Goal: Check status: Check status

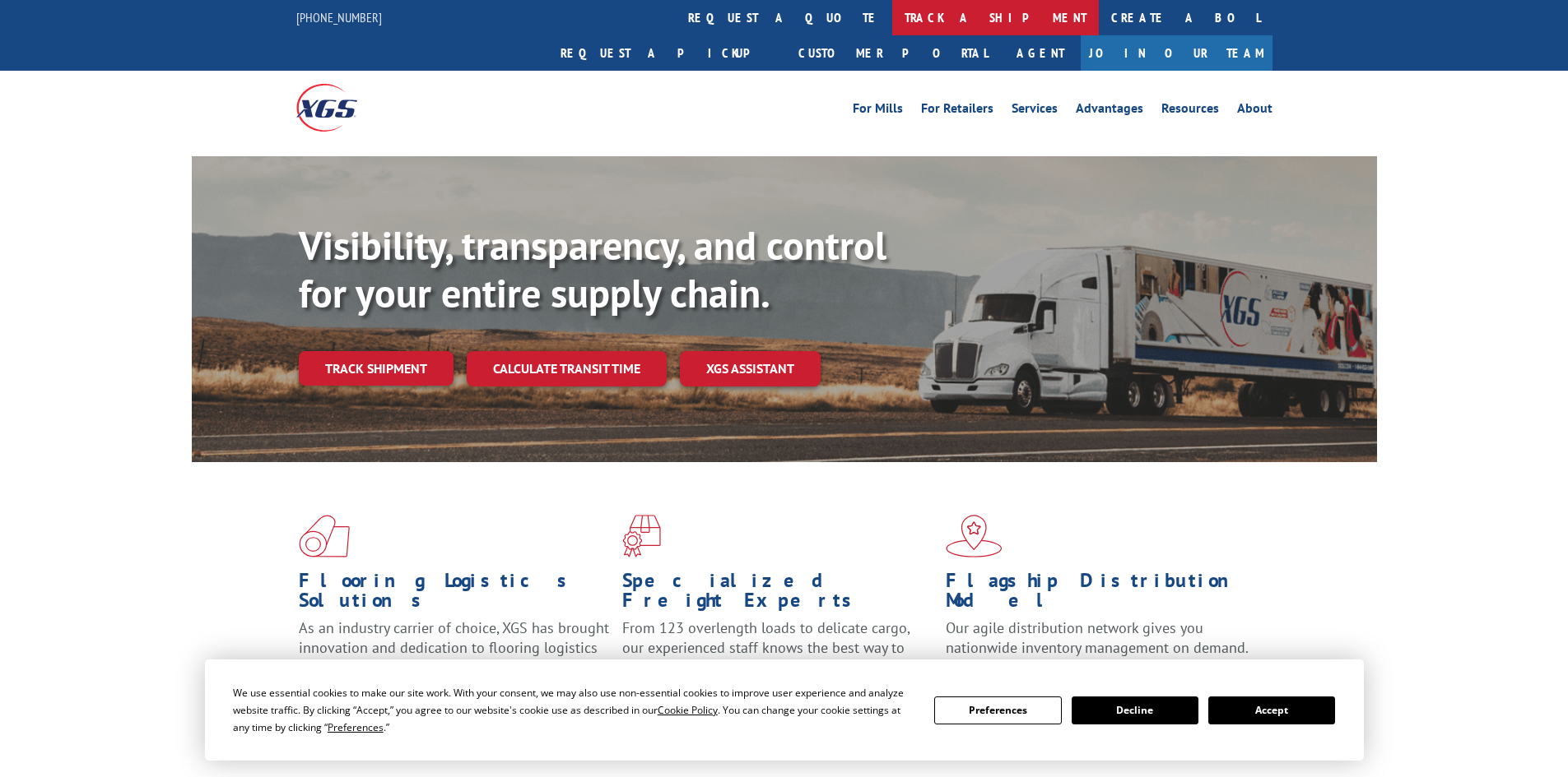
click at [892, 11] on link "track a shipment" at bounding box center [995, 18] width 206 height 35
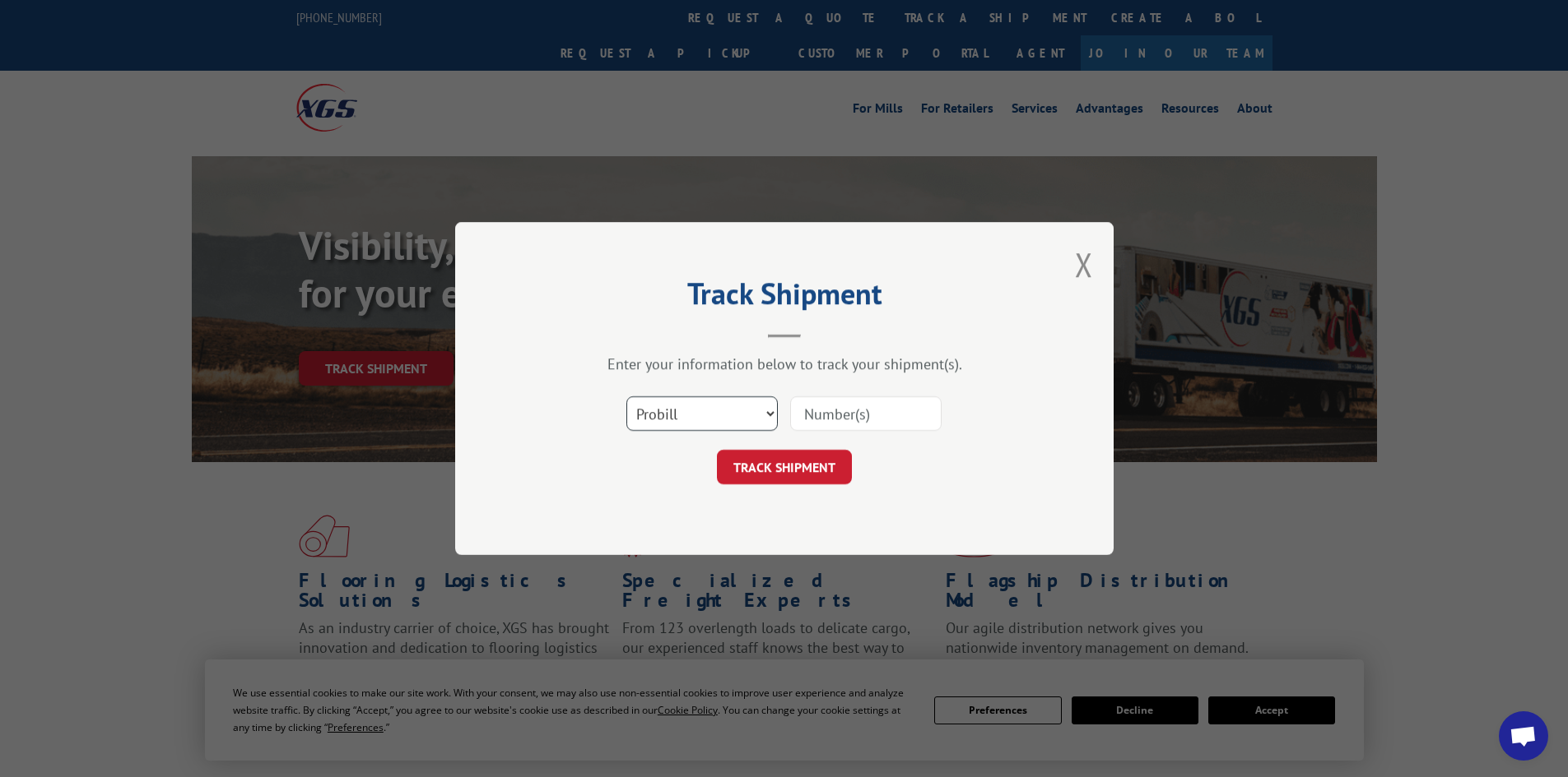
click at [733, 424] on select "Select category... Probill BOL PO" at bounding box center [702, 414] width 151 height 34
select select "bol"
click at [626, 397] on select "Select category... Probill BOL PO" at bounding box center [702, 414] width 151 height 34
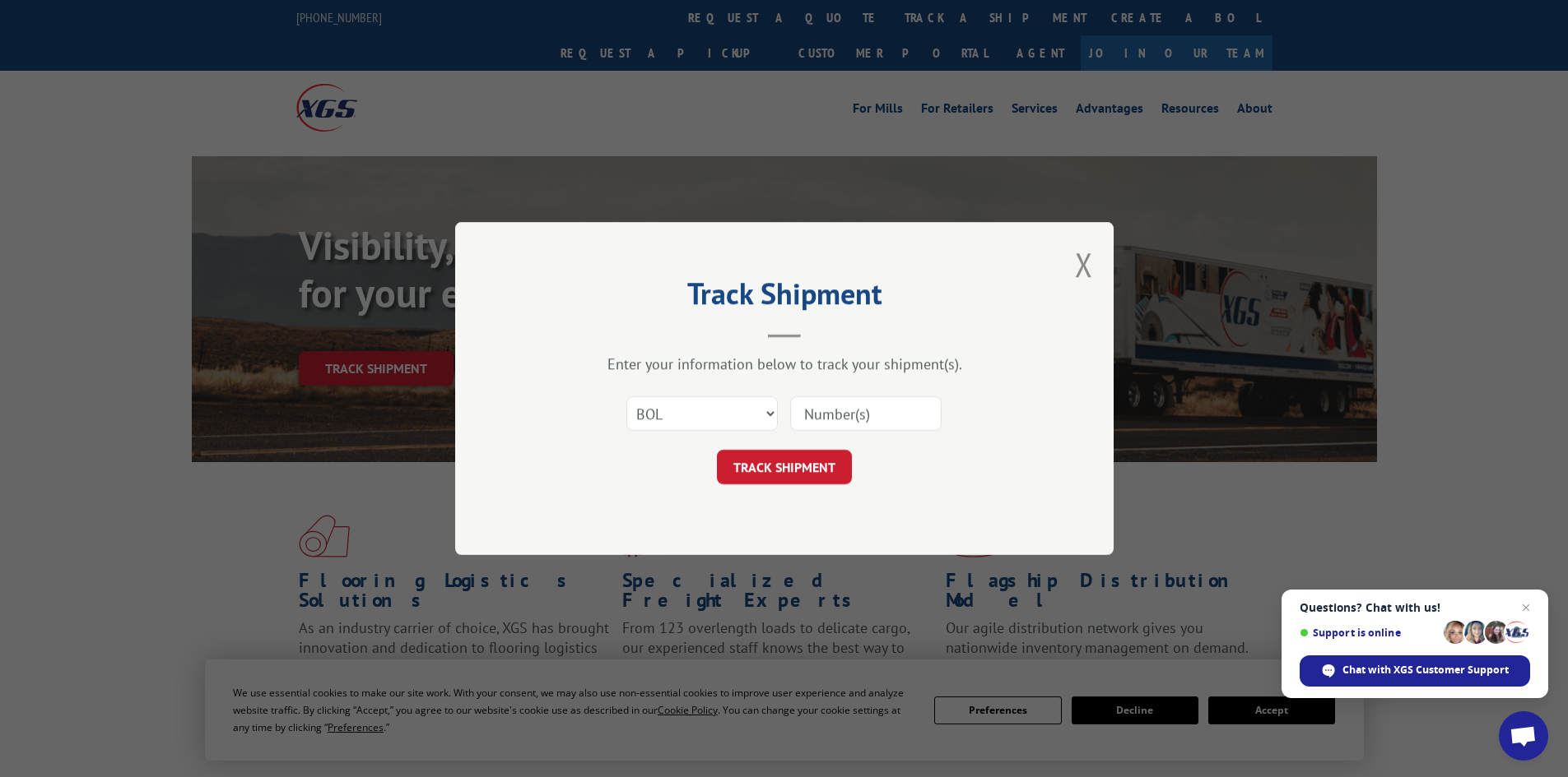
click at [812, 418] on input at bounding box center [865, 414] width 151 height 34
paste input "5179938"
type input "5179938"
click at [779, 465] on button "TRACK SHIPMENT" at bounding box center [784, 466] width 135 height 34
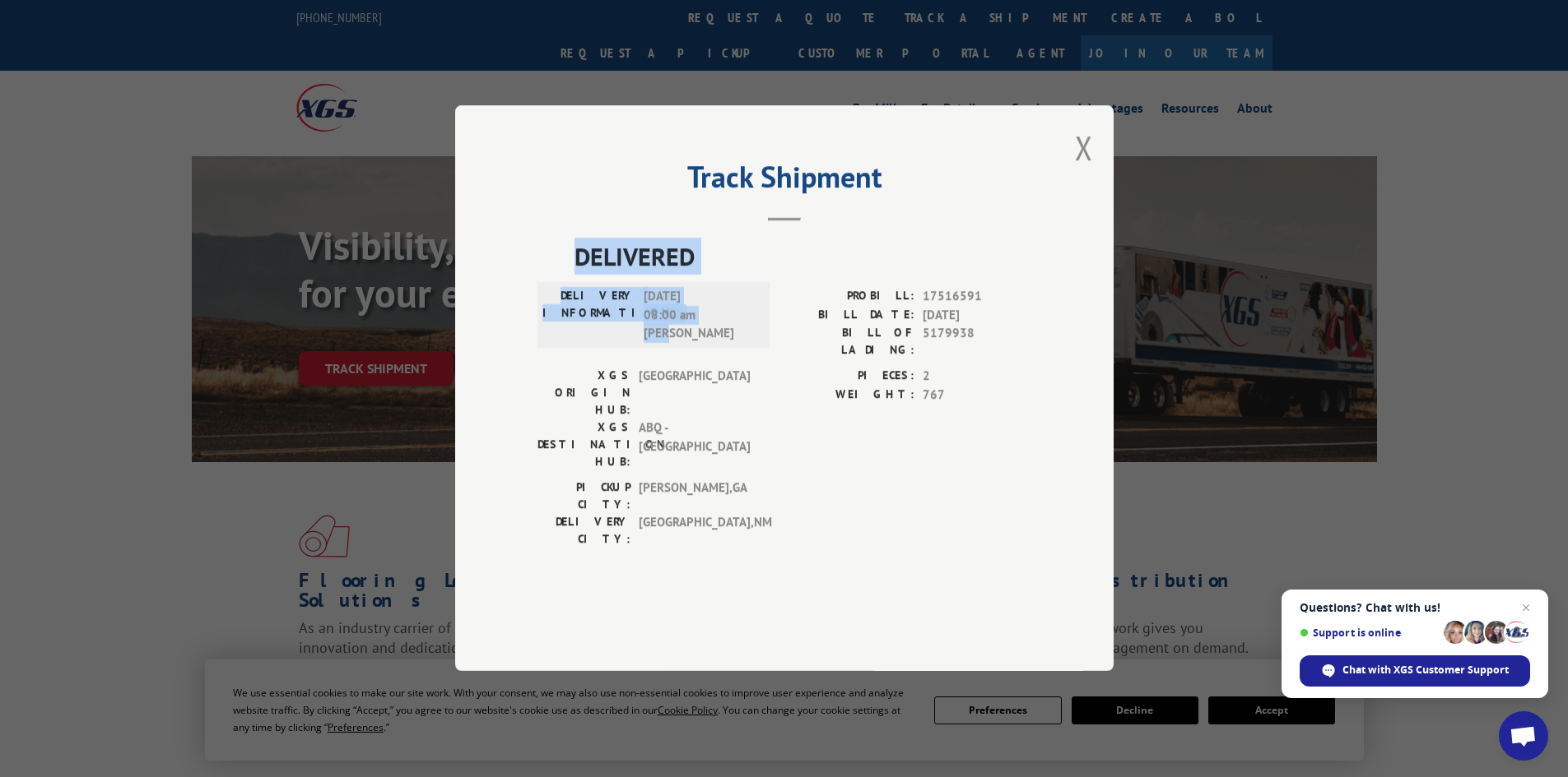
drag, startPoint x: 690, startPoint y: 371, endPoint x: 578, endPoint y: 299, distance: 133.1
click at [578, 299] on div "DELIVERED DELIVERY INFORMATION: [DATE] 08:00 am [PERSON_NAME]: 17516591 BILL DA…" at bounding box center [784, 398] width 494 height 319
copy div "DELIVERED DELIVERY INFORMATION: [DATE] 08:00 am [PERSON_NAME]"
drag, startPoint x: 975, startPoint y: 380, endPoint x: 921, endPoint y: 376, distance: 54.1
click at [921, 359] on div "BILL OF LADING: 5179938" at bounding box center [907, 342] width 247 height 34
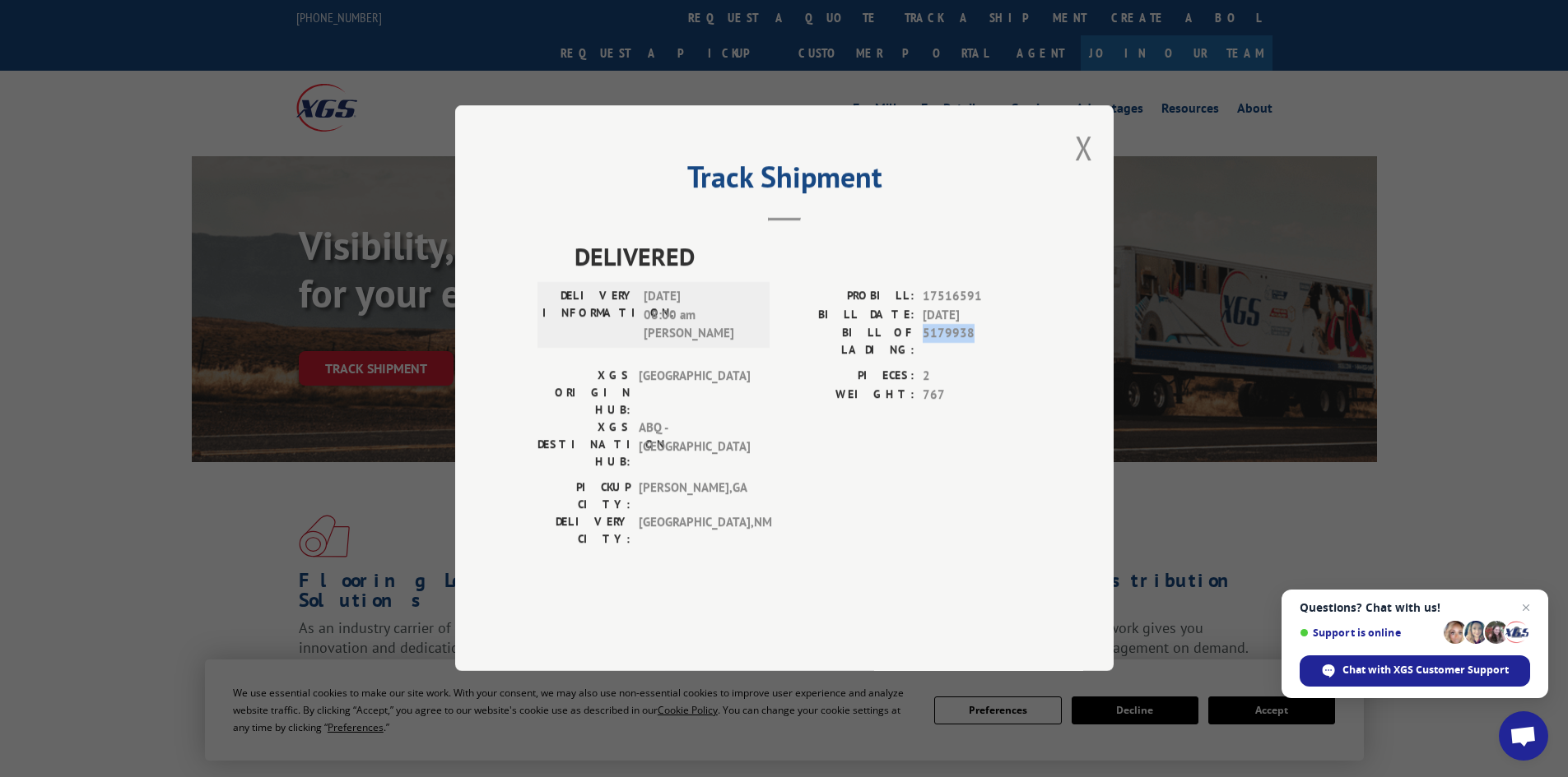
copy span "5179938"
